Goal: Download file/media

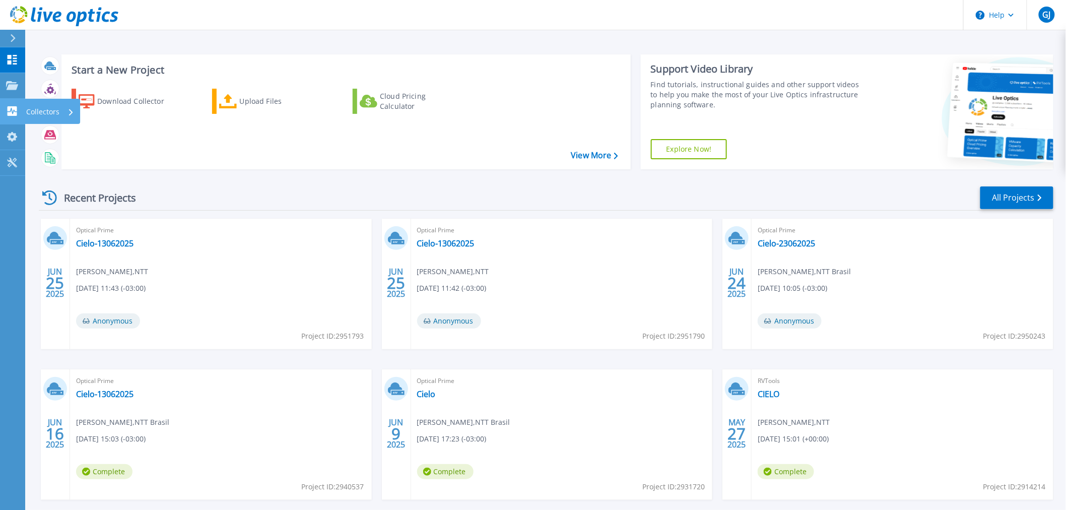
click at [8, 110] on icon at bounding box center [13, 111] width 10 height 10
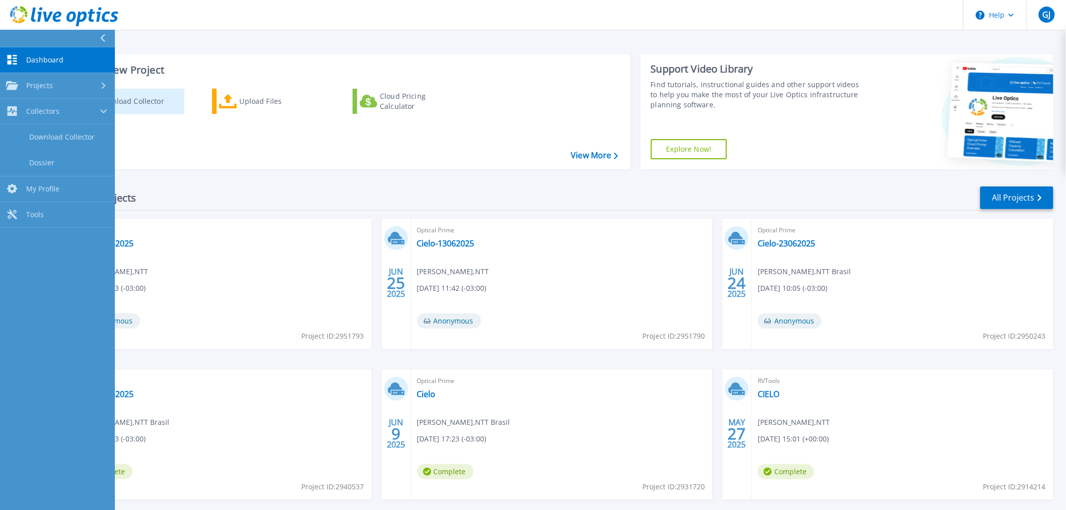
click at [160, 102] on div "Download Collector" at bounding box center [137, 101] width 81 height 20
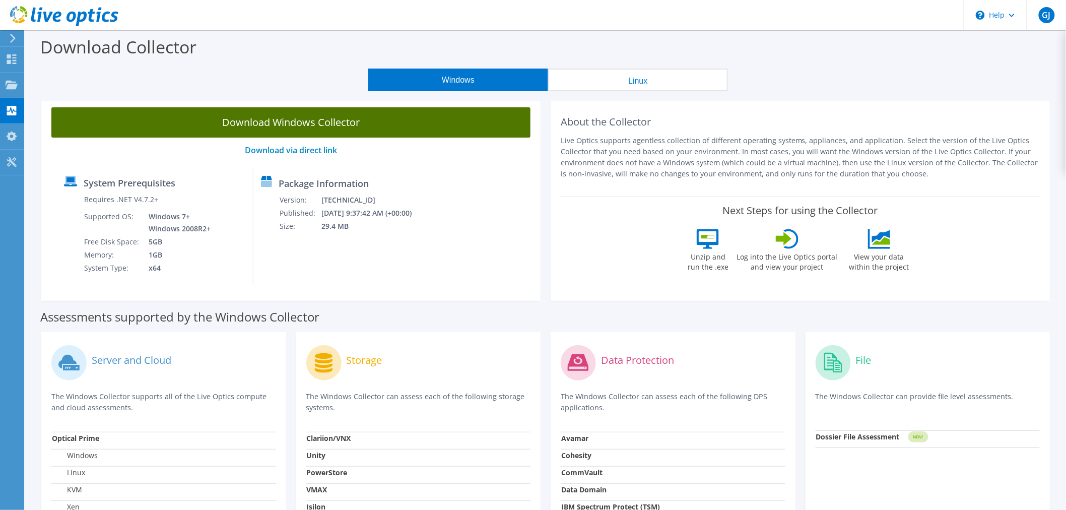
click at [319, 126] on link "Download Windows Collector" at bounding box center [290, 122] width 479 height 30
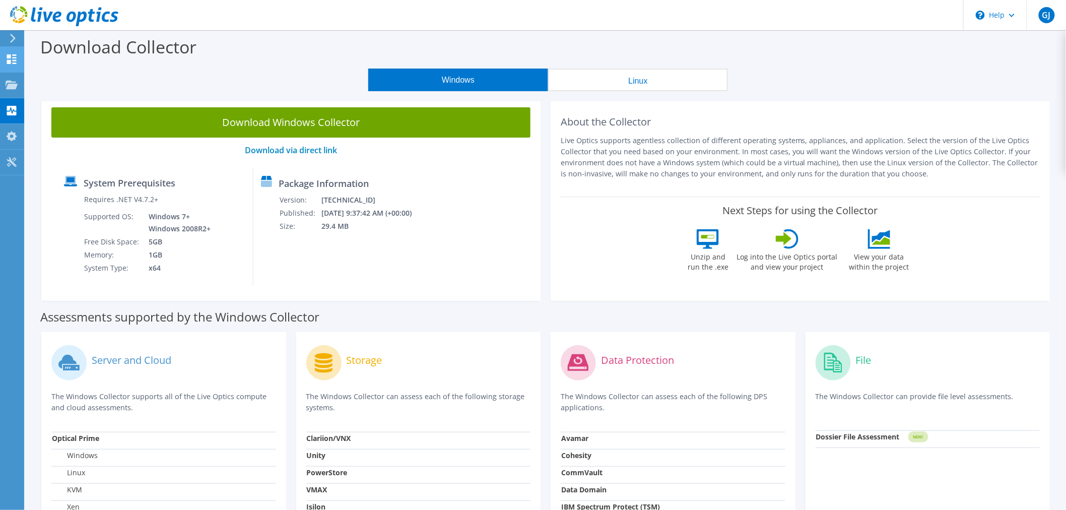
click at [43, 62] on div "Dashboard" at bounding box center [47, 59] width 47 height 25
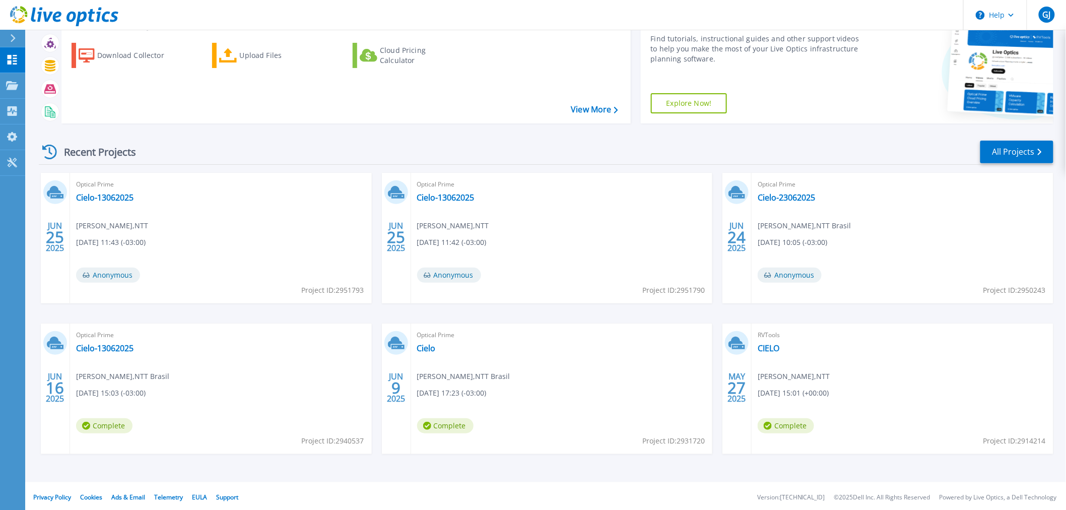
scroll to position [48, 0]
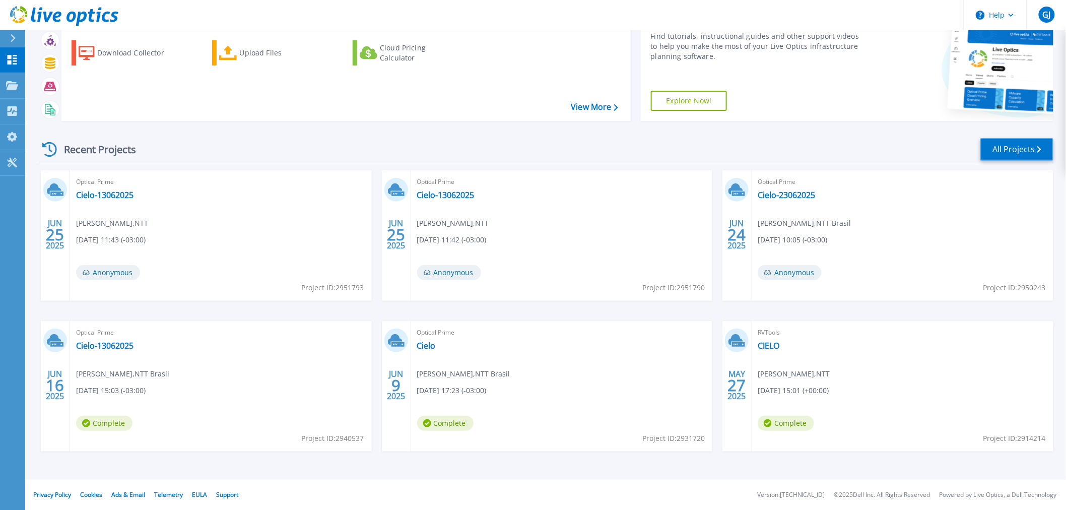
click at [1009, 148] on link "All Projects" at bounding box center [1016, 149] width 73 height 23
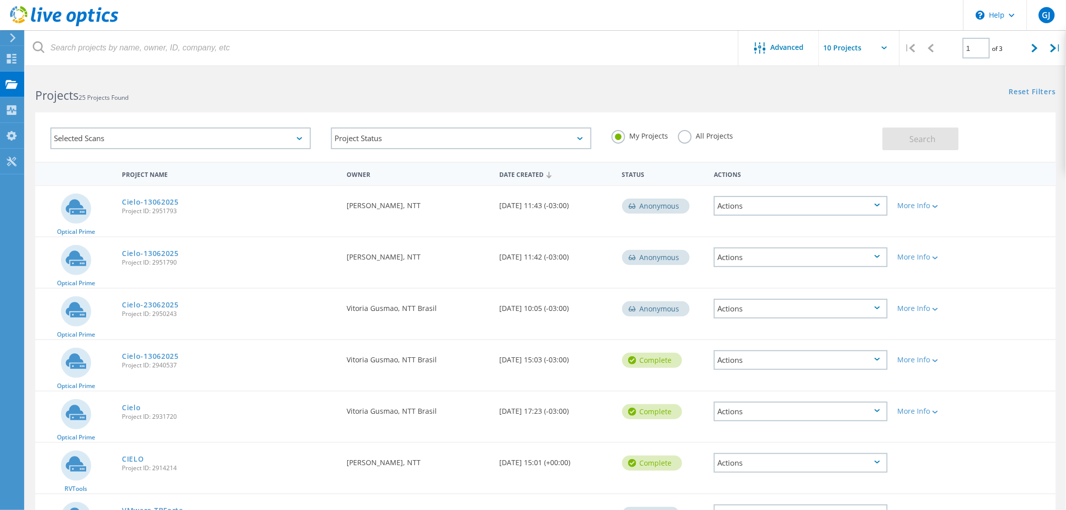
click at [681, 138] on label "All Projects" at bounding box center [705, 135] width 55 height 10
click at [0, 0] on input "All Projects" at bounding box center [0, 0] width 0 height 0
click at [937, 131] on button "Search" at bounding box center [920, 138] width 76 height 23
click at [645, 131] on label "My Projects" at bounding box center [639, 135] width 56 height 10
click at [0, 0] on input "My Projects" at bounding box center [0, 0] width 0 height 0
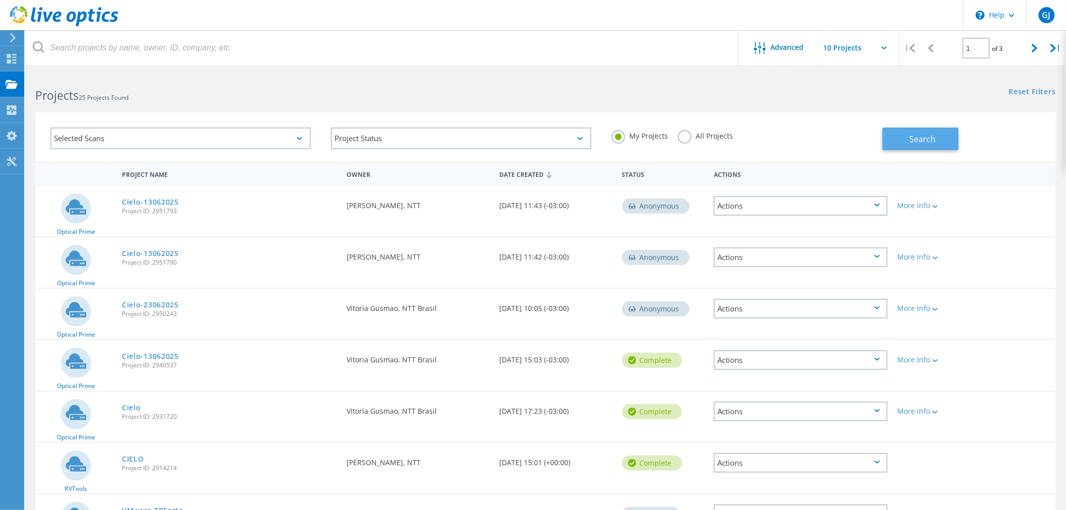
click at [921, 137] on span "Search" at bounding box center [922, 138] width 26 height 11
click at [1040, 46] on div at bounding box center [1034, 48] width 21 height 36
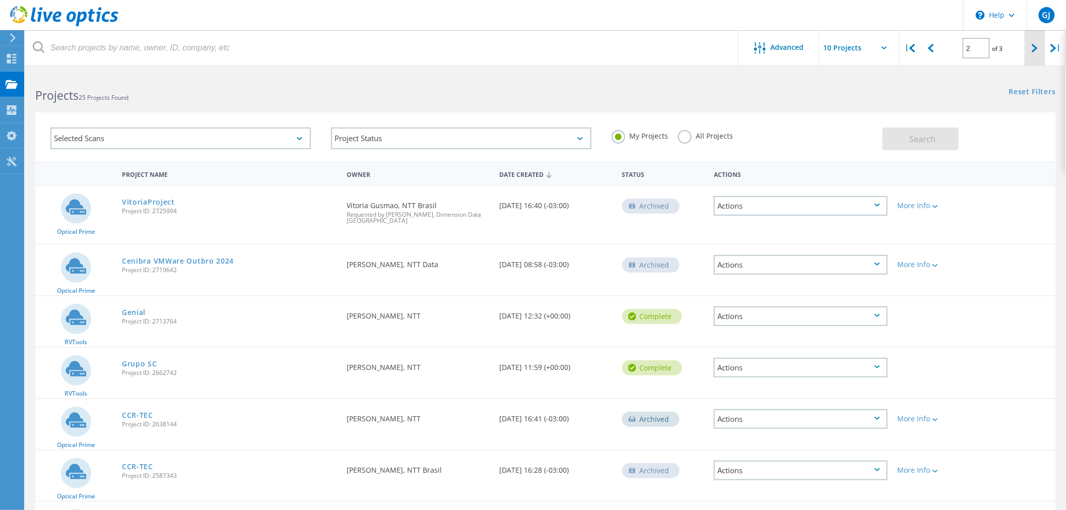
click at [1033, 51] on icon at bounding box center [1034, 48] width 6 height 9
type input "3"
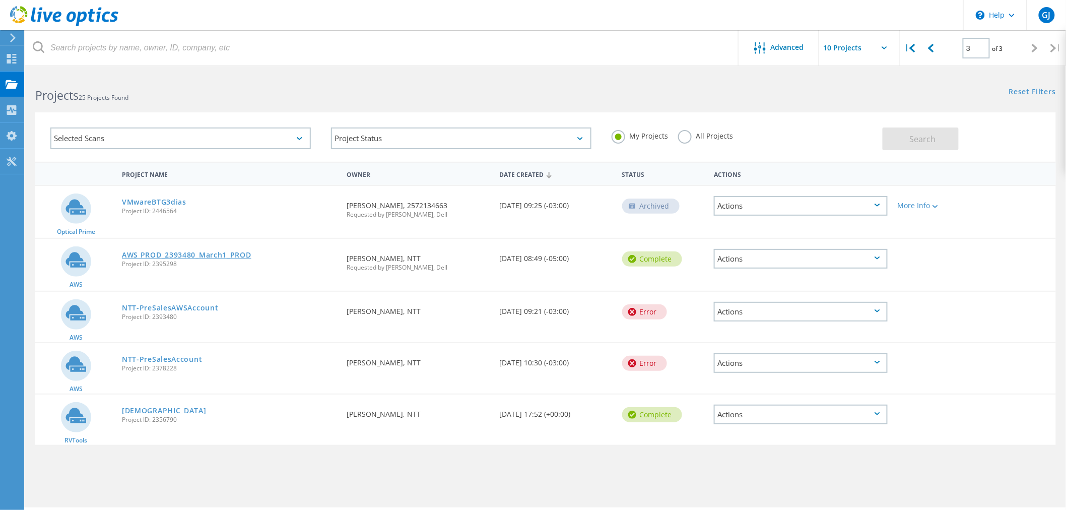
click at [207, 251] on link "AWS PROD_2393480_March1_PROD" at bounding box center [186, 254] width 129 height 7
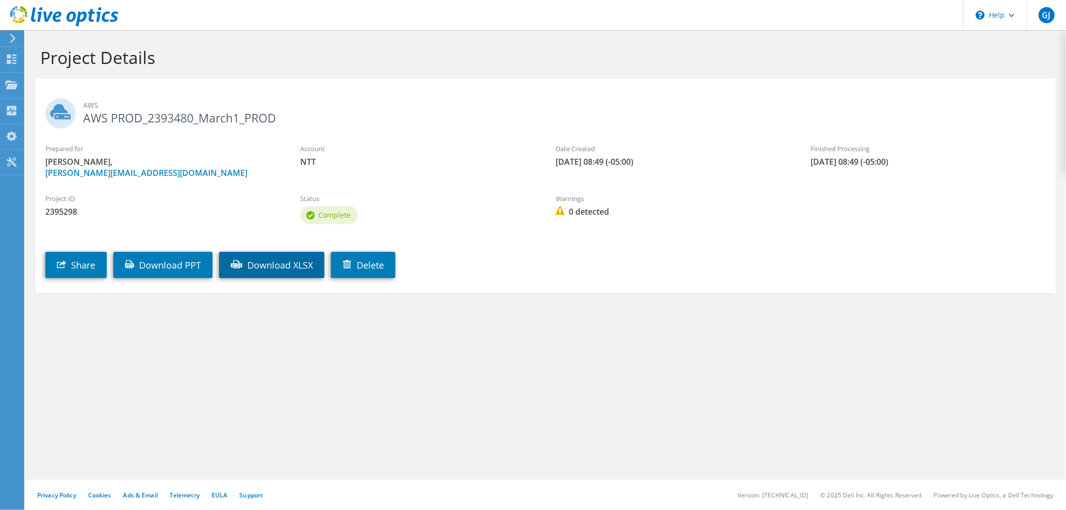
click at [281, 273] on link "Download XLSX" at bounding box center [271, 265] width 105 height 26
click at [149, 260] on link "Download PPT" at bounding box center [162, 265] width 99 height 26
click at [582, 220] on div "Warnings 0 detected" at bounding box center [672, 205] width 255 height 34
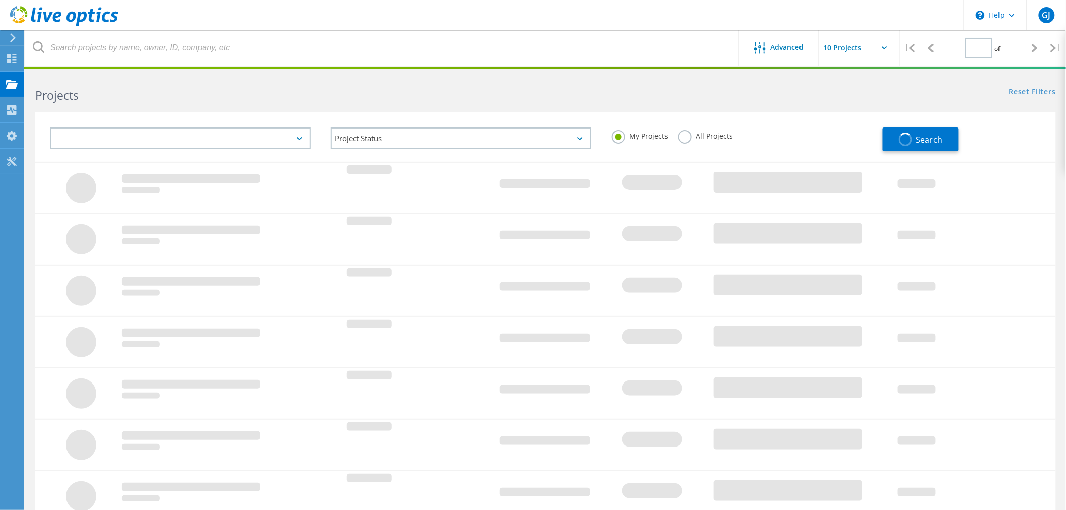
type input "3"
